Goal: Transaction & Acquisition: Obtain resource

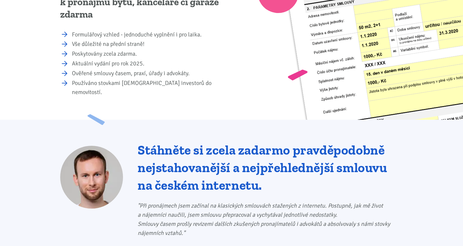
scroll to position [55, 0]
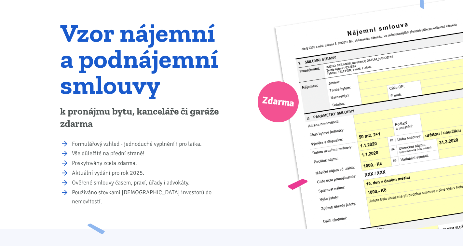
click at [105, 34] on h1 "Vzor nájemní a podnájemní smlouvy" at bounding box center [143, 59] width 167 height 78
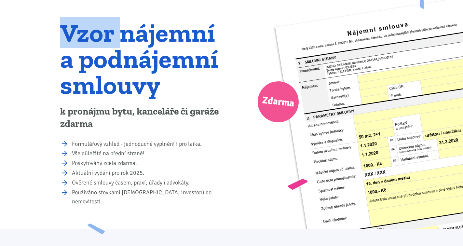
click at [105, 34] on h1 "Vzor nájemní a podnájemní smlouvy" at bounding box center [143, 59] width 167 height 78
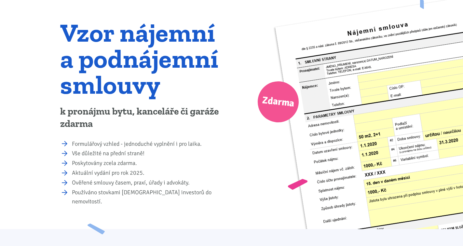
click at [86, 112] on p "k pronájmu bytu, kanceláře či garáže zdarma" at bounding box center [143, 118] width 167 height 25
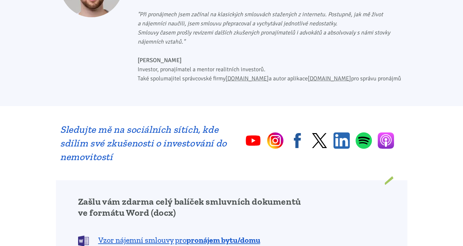
scroll to position [438, 0]
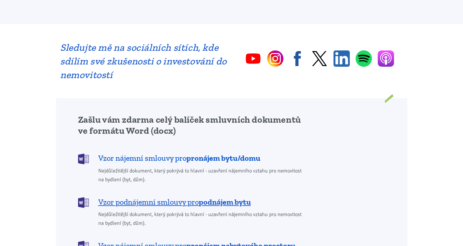
click at [172, 153] on span "Vzor nájemní smlouvy pro pronájem bytu/domu" at bounding box center [179, 158] width 162 height 10
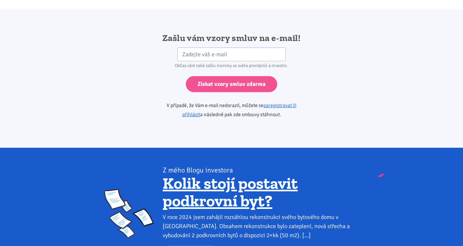
scroll to position [1088, 0]
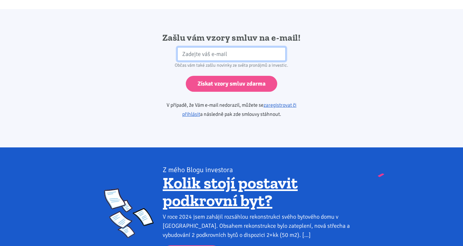
click at [183, 47] on input "email" at bounding box center [231, 54] width 108 height 14
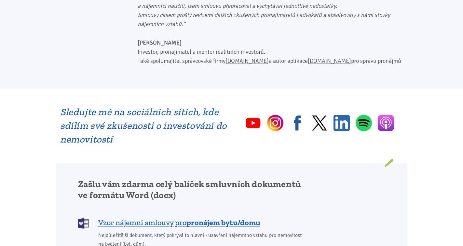
scroll to position [465, 0]
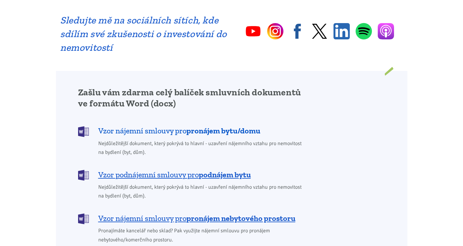
click at [103, 126] on span "Vzor nájemní smlouvy pro pronájem bytu/domu" at bounding box center [179, 131] width 162 height 10
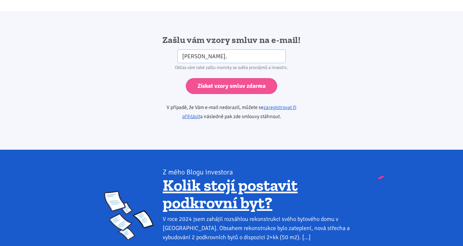
scroll to position [1088, 0]
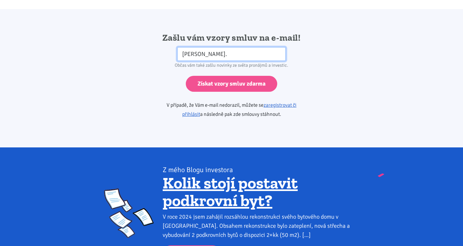
click at [210, 49] on input "[PERSON_NAME]." at bounding box center [231, 54] width 108 height 14
paste input "&"
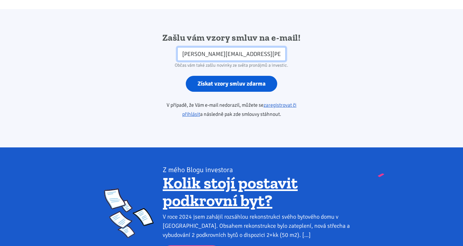
type input "[PERSON_NAME][EMAIL_ADDRESS][PERSON_NAME][DOMAIN_NAME]"
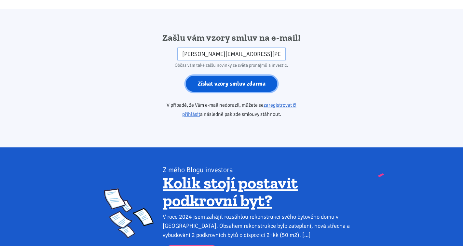
click at [208, 77] on input "Získat vzory smluv zdarma" at bounding box center [232, 84] width 92 height 16
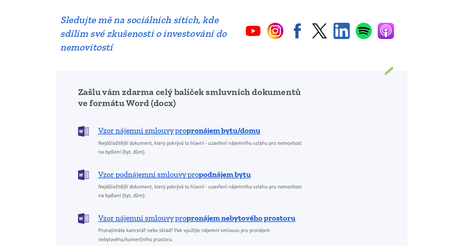
scroll to position [465, 0]
